Goal: Find specific page/section: Find specific page/section

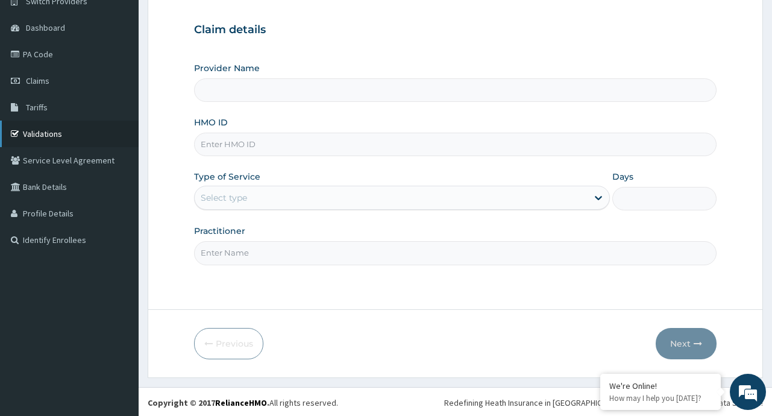
click at [55, 132] on link "Validations" at bounding box center [69, 134] width 139 height 27
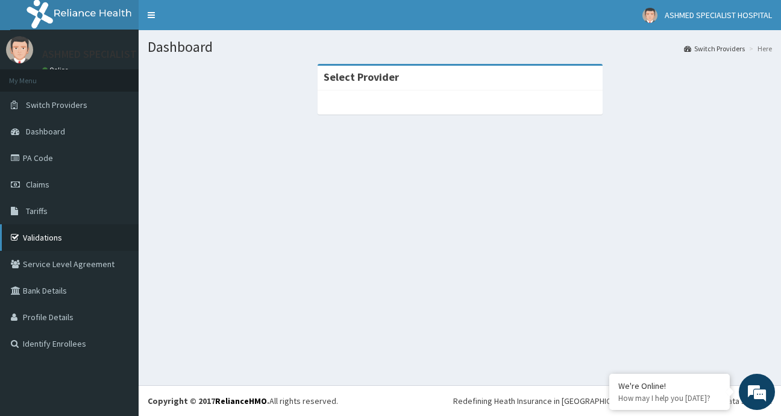
click at [53, 234] on link "Validations" at bounding box center [69, 237] width 139 height 27
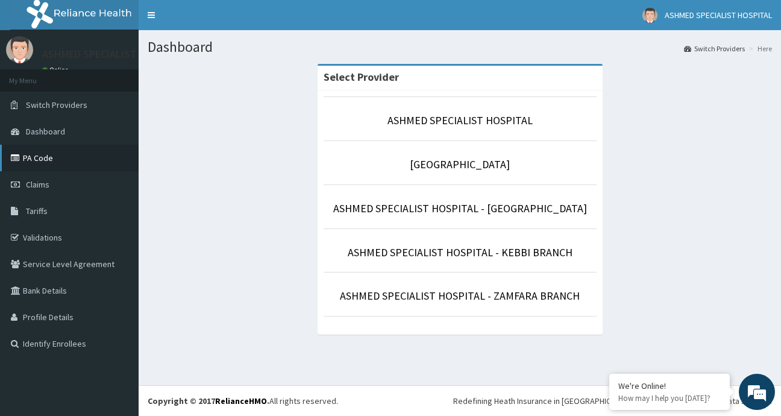
click at [39, 156] on link "PA Code" at bounding box center [69, 158] width 139 height 27
